Goal: Information Seeking & Learning: Check status

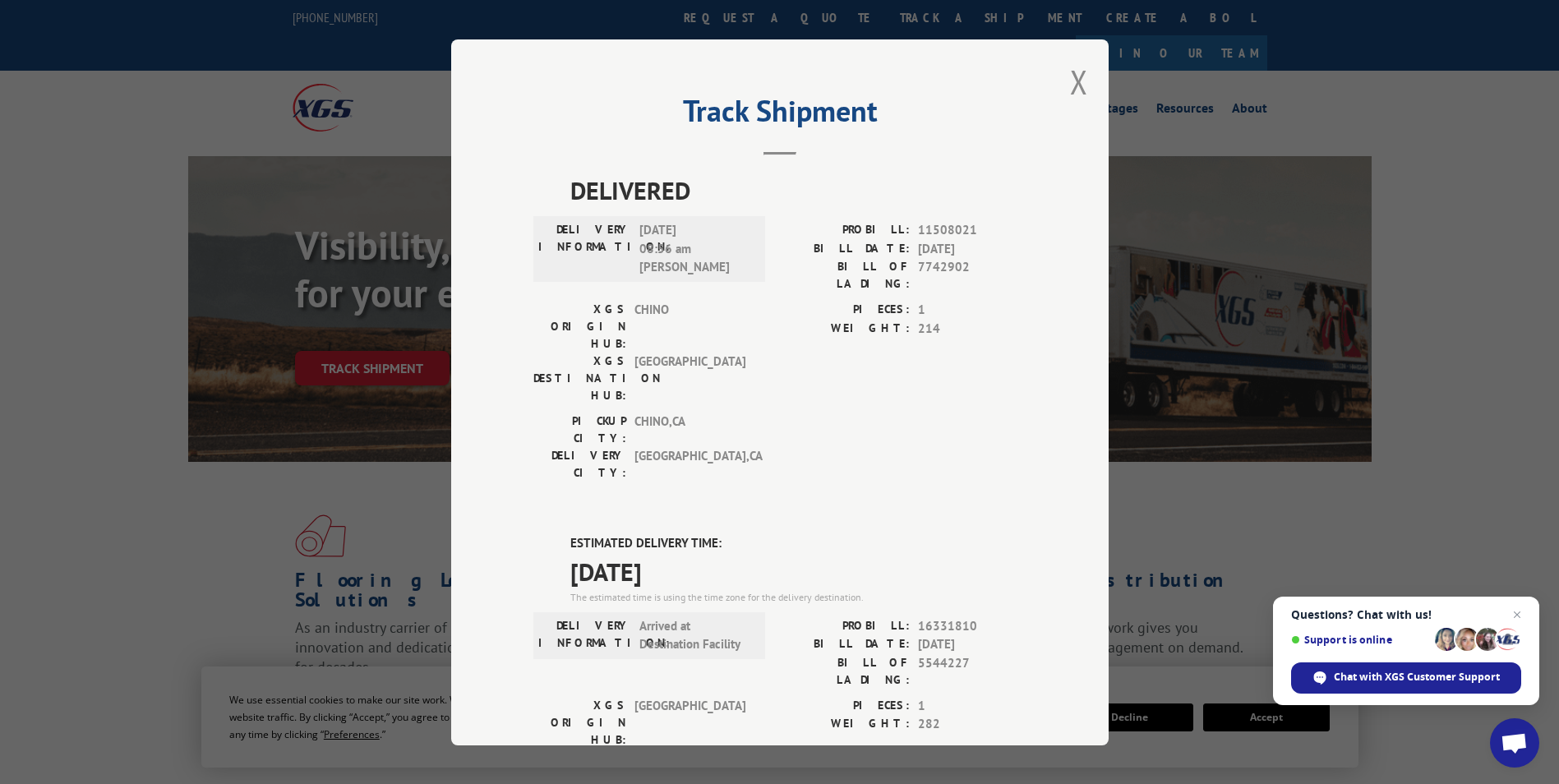
click at [1084, 73] on div "Track Shipment DELIVERED DELIVERY INFORMATION: [DATE] 08:56 am [PERSON_NAME]: 1…" at bounding box center [780, 392] width 657 height 705
click at [1075, 73] on button "Close modal" at bounding box center [1079, 82] width 18 height 43
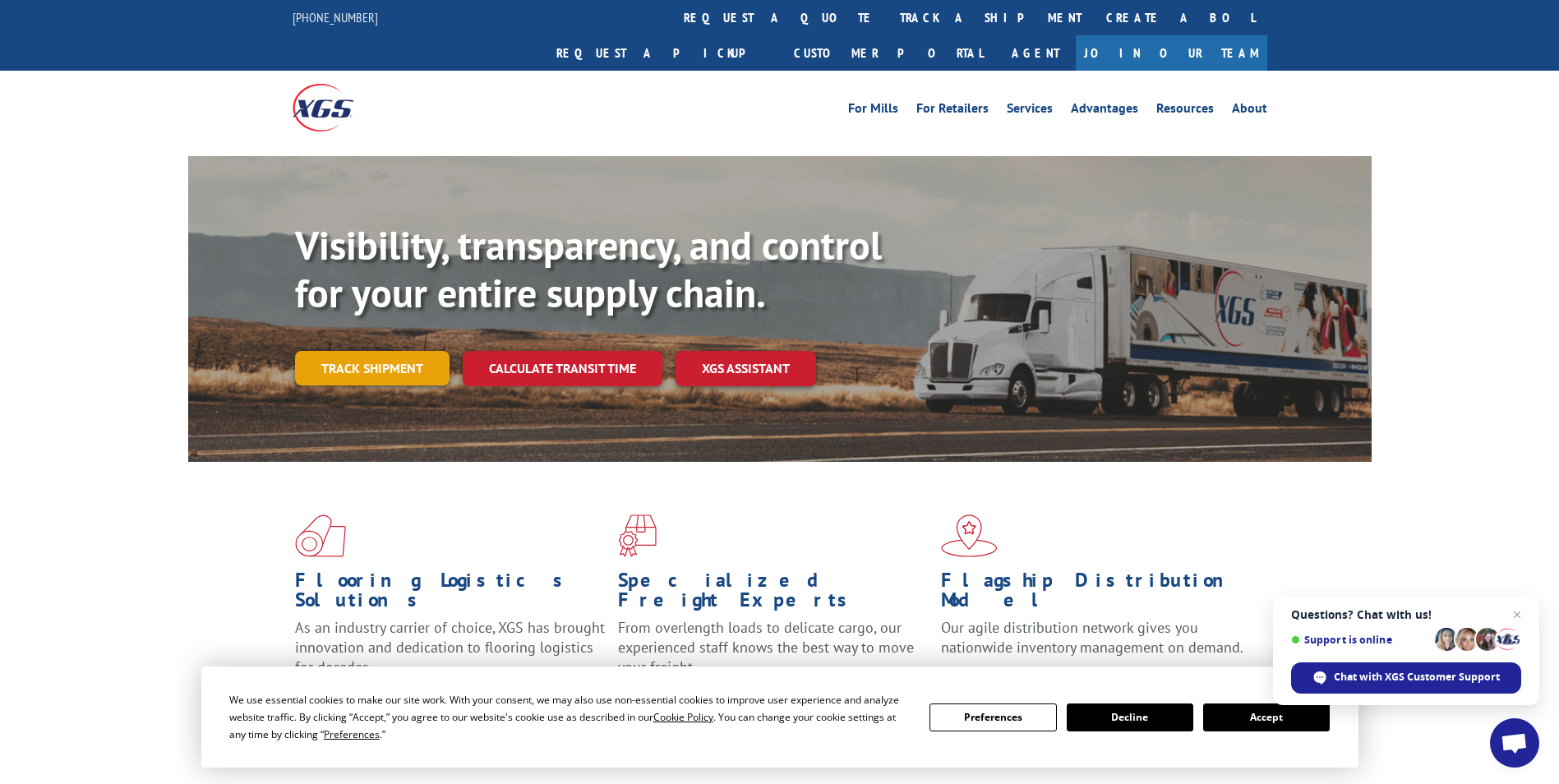
click at [397, 351] on link "Track shipment" at bounding box center [372, 368] width 155 height 34
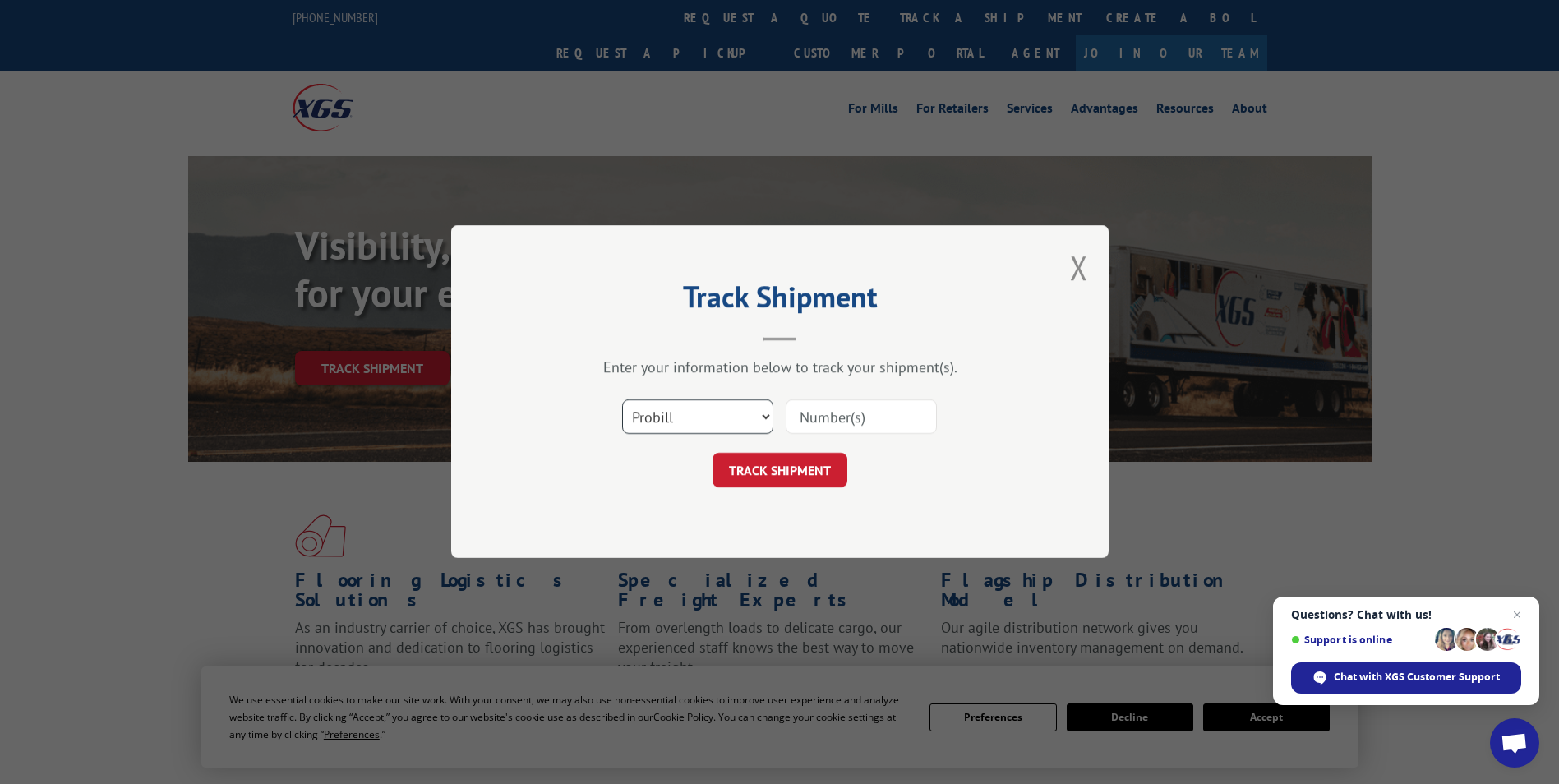
click at [657, 417] on select "Select category... Probill BOL PO" at bounding box center [698, 417] width 152 height 34
select select "po"
click at [622, 400] on select "Select category... Probill BOL PO" at bounding box center [698, 417] width 152 height 34
click at [802, 416] on input at bounding box center [861, 417] width 152 height 34
type input "60530500"
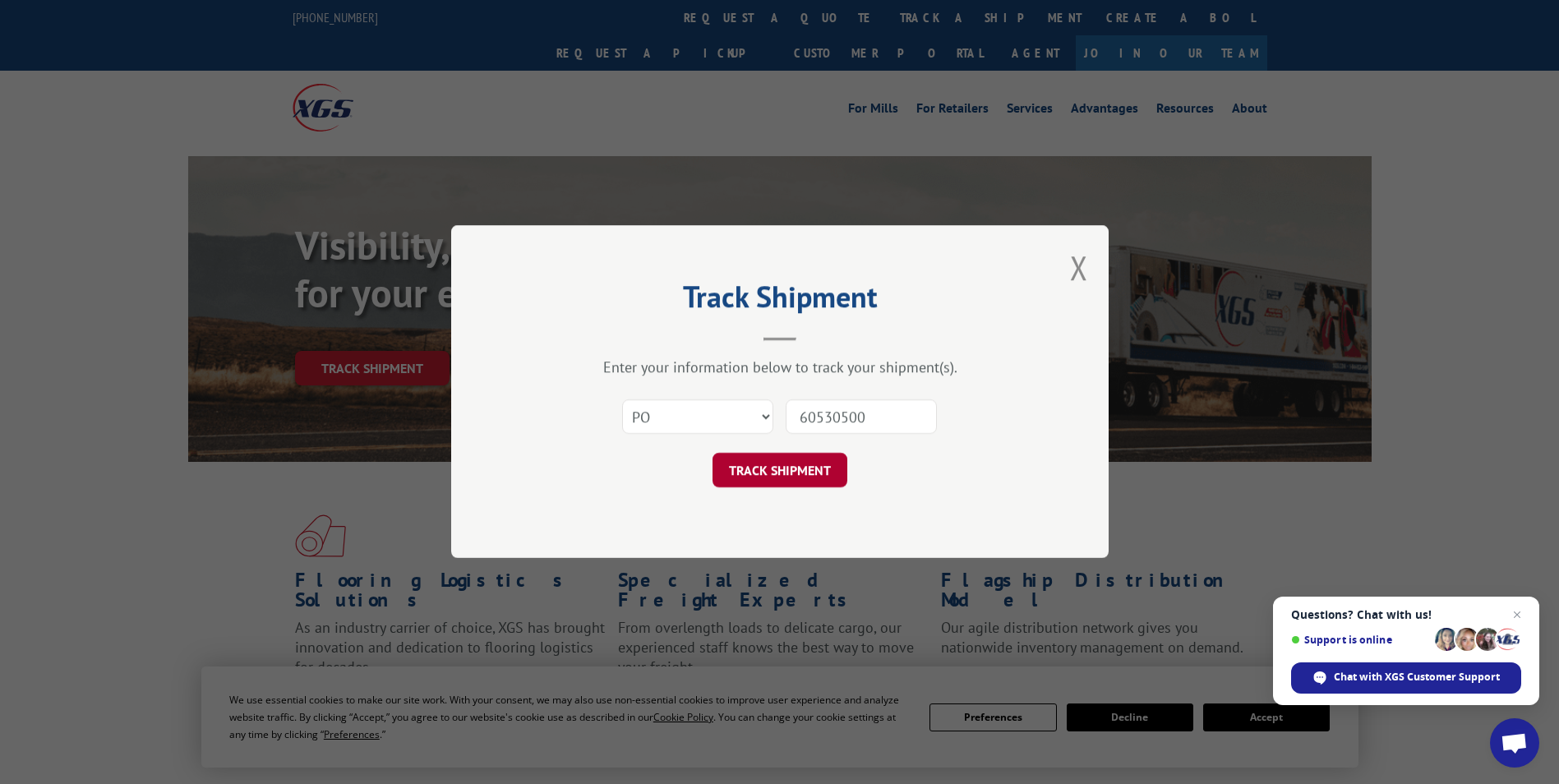
click at [795, 476] on button "TRACK SHIPMENT" at bounding box center [780, 470] width 135 height 34
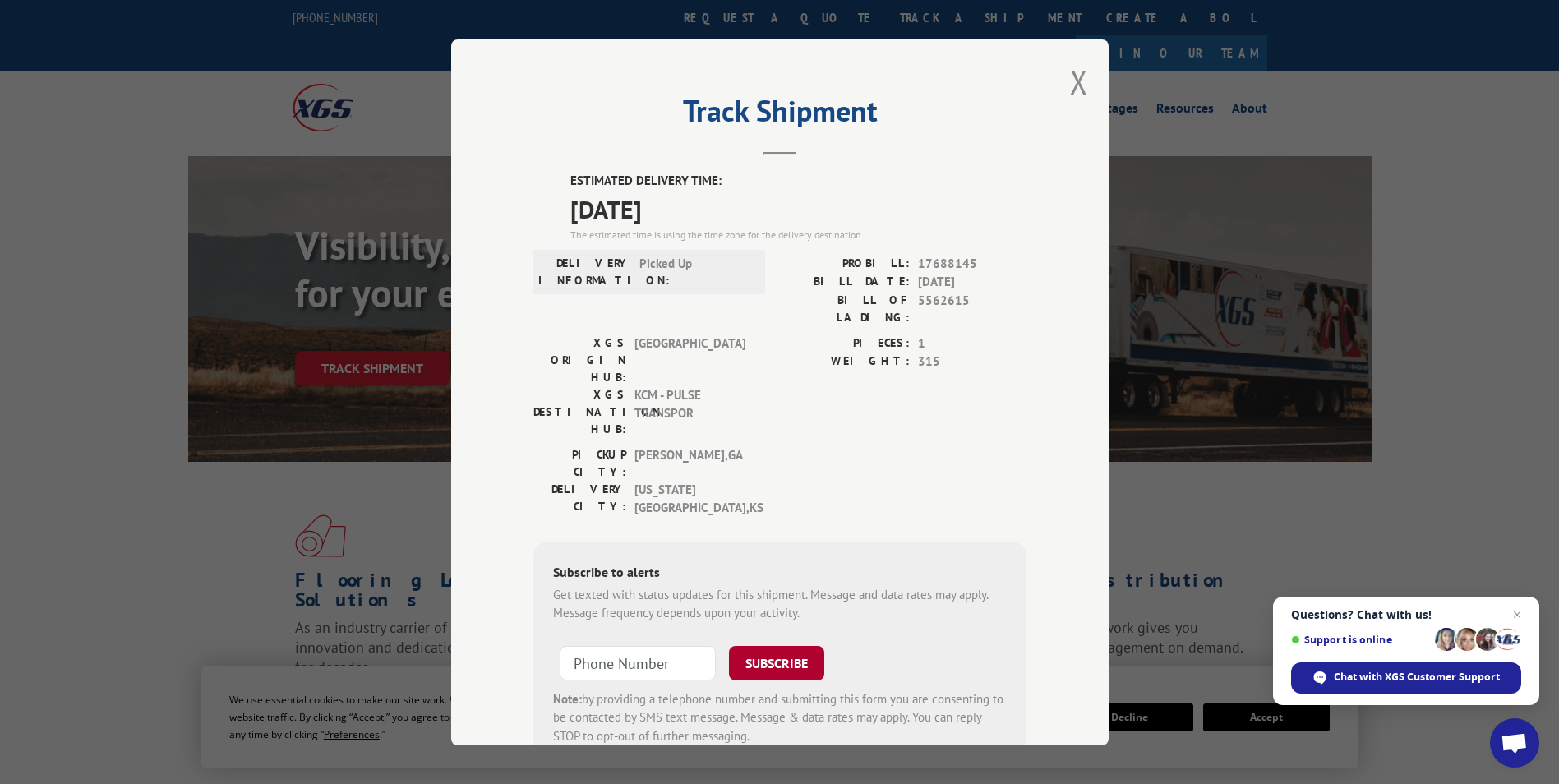
click at [755, 645] on button "SUBSCRIBE" at bounding box center [777, 662] width 95 height 34
click at [1080, 78] on button "Close modal" at bounding box center [1079, 82] width 18 height 43
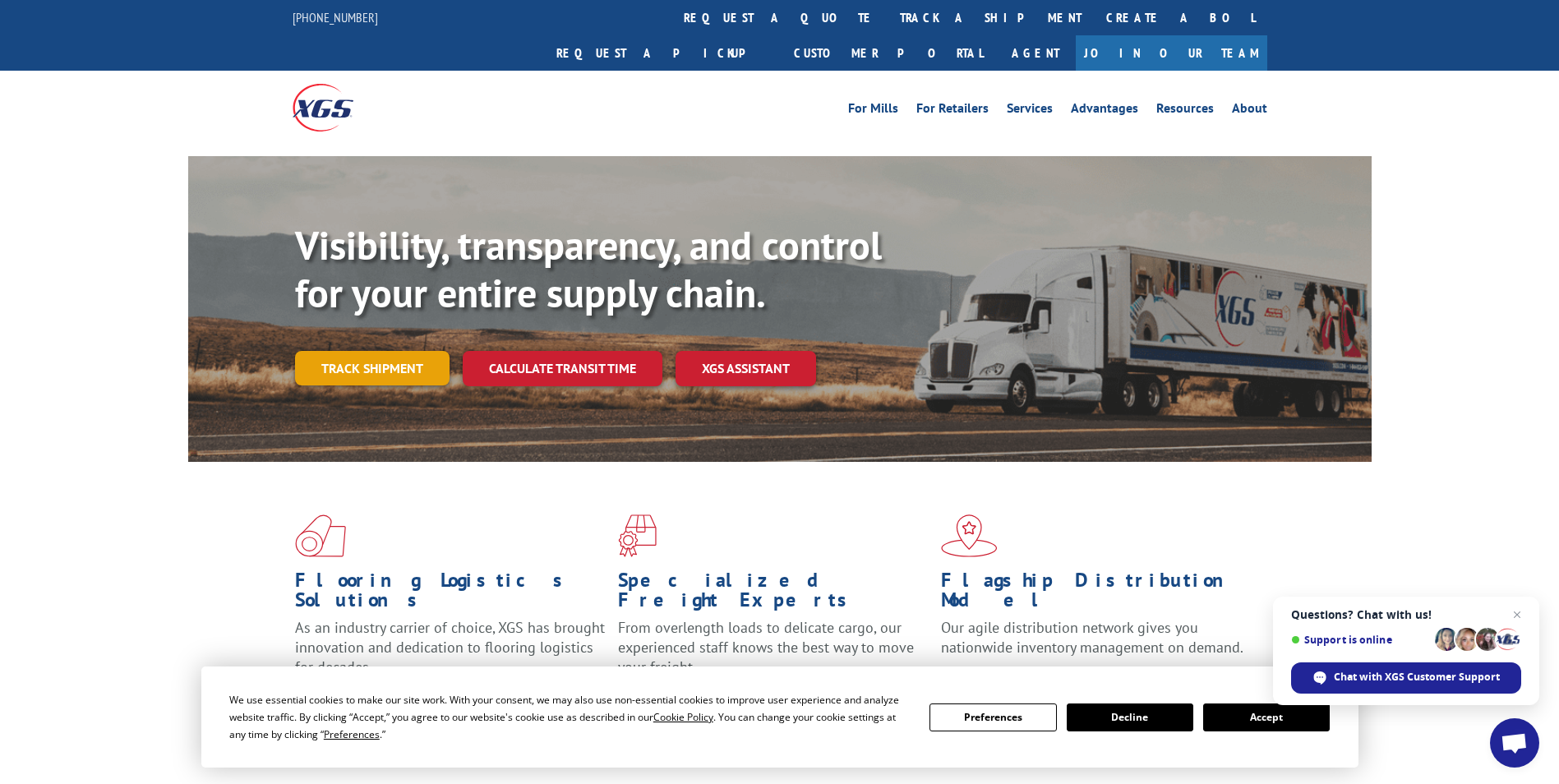
click at [366, 351] on link "Track shipment" at bounding box center [372, 368] width 155 height 34
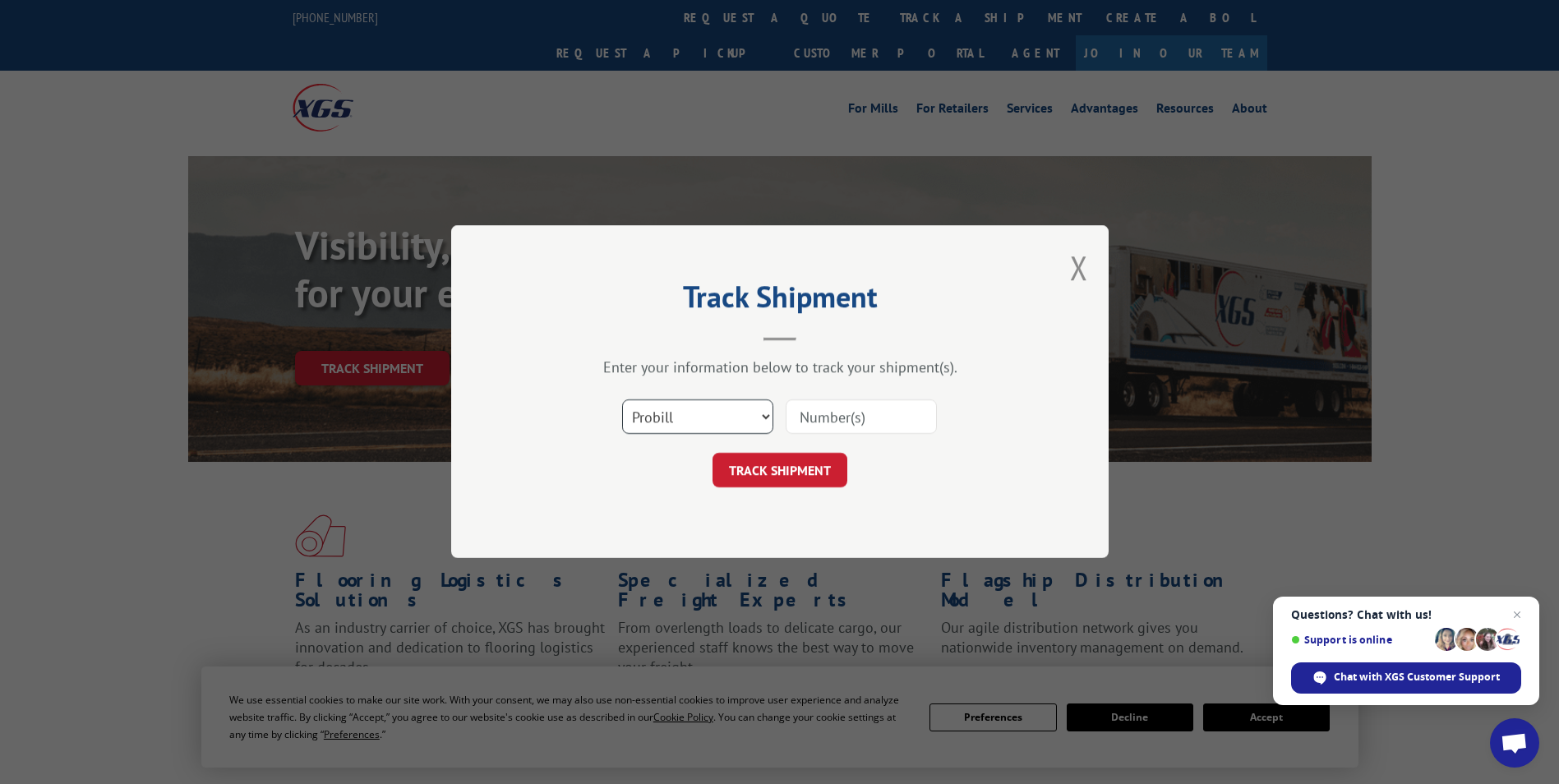
click at [688, 416] on select "Select category... Probill BOL PO" at bounding box center [698, 417] width 152 height 34
select select "po"
click at [622, 400] on select "Select category... Probill BOL PO" at bounding box center [698, 417] width 152 height 34
click at [813, 414] on input at bounding box center [861, 417] width 152 height 34
type input "60530500"
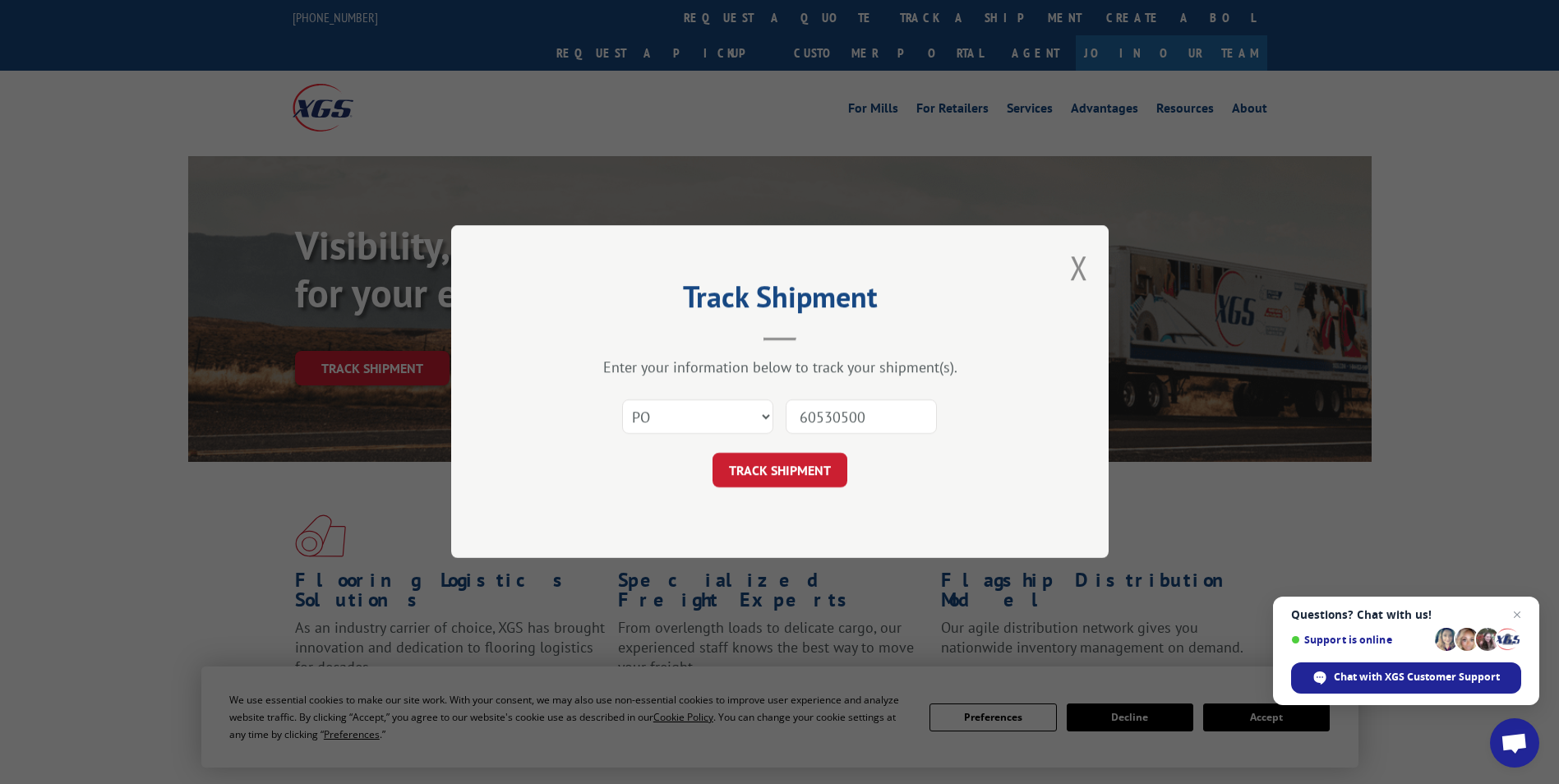
click at [713, 453] on button "TRACK SHIPMENT" at bounding box center [780, 470] width 135 height 34
